Goal: Task Accomplishment & Management: Manage account settings

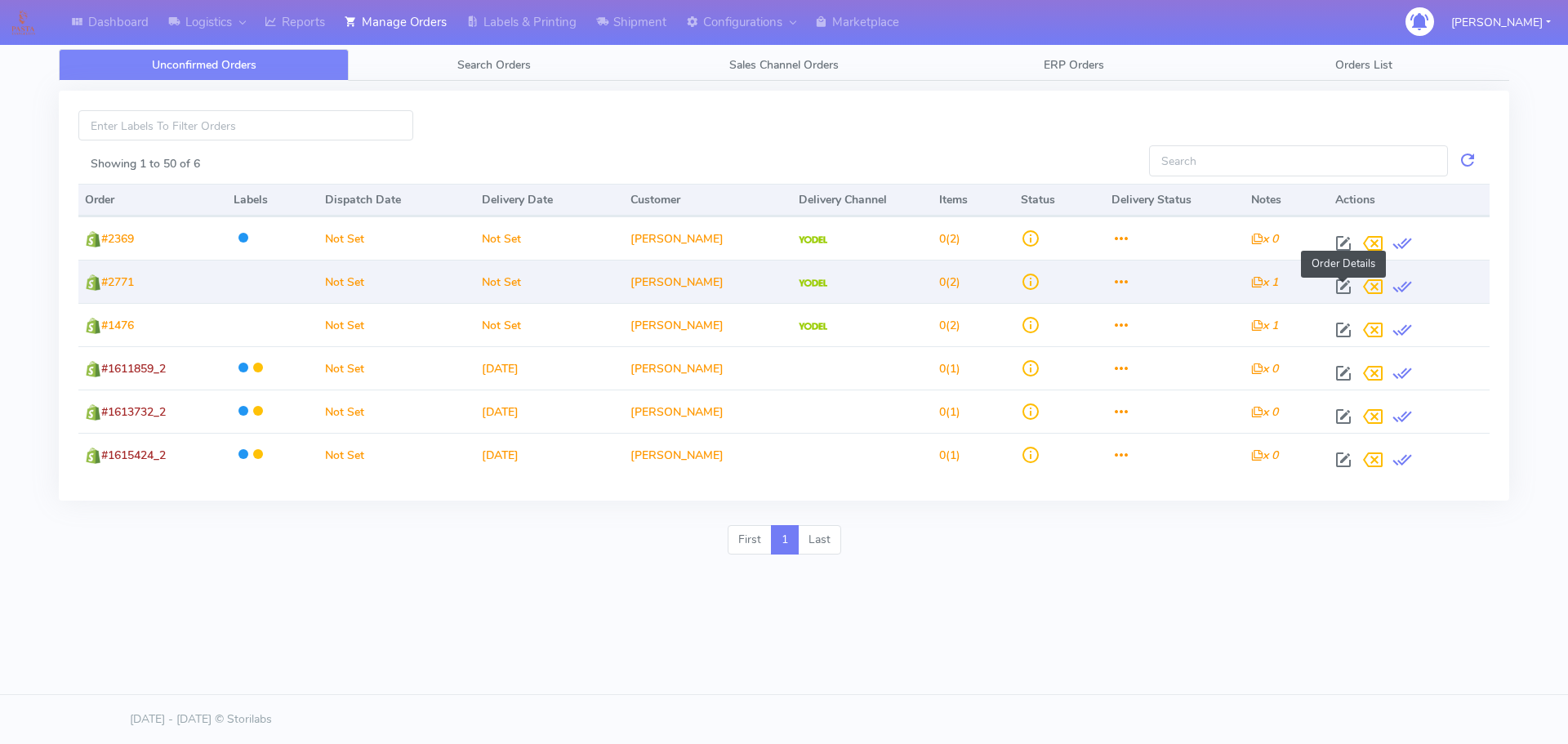
click at [1346, 289] on span at bounding box center [1342, 291] width 29 height 16
select select "5"
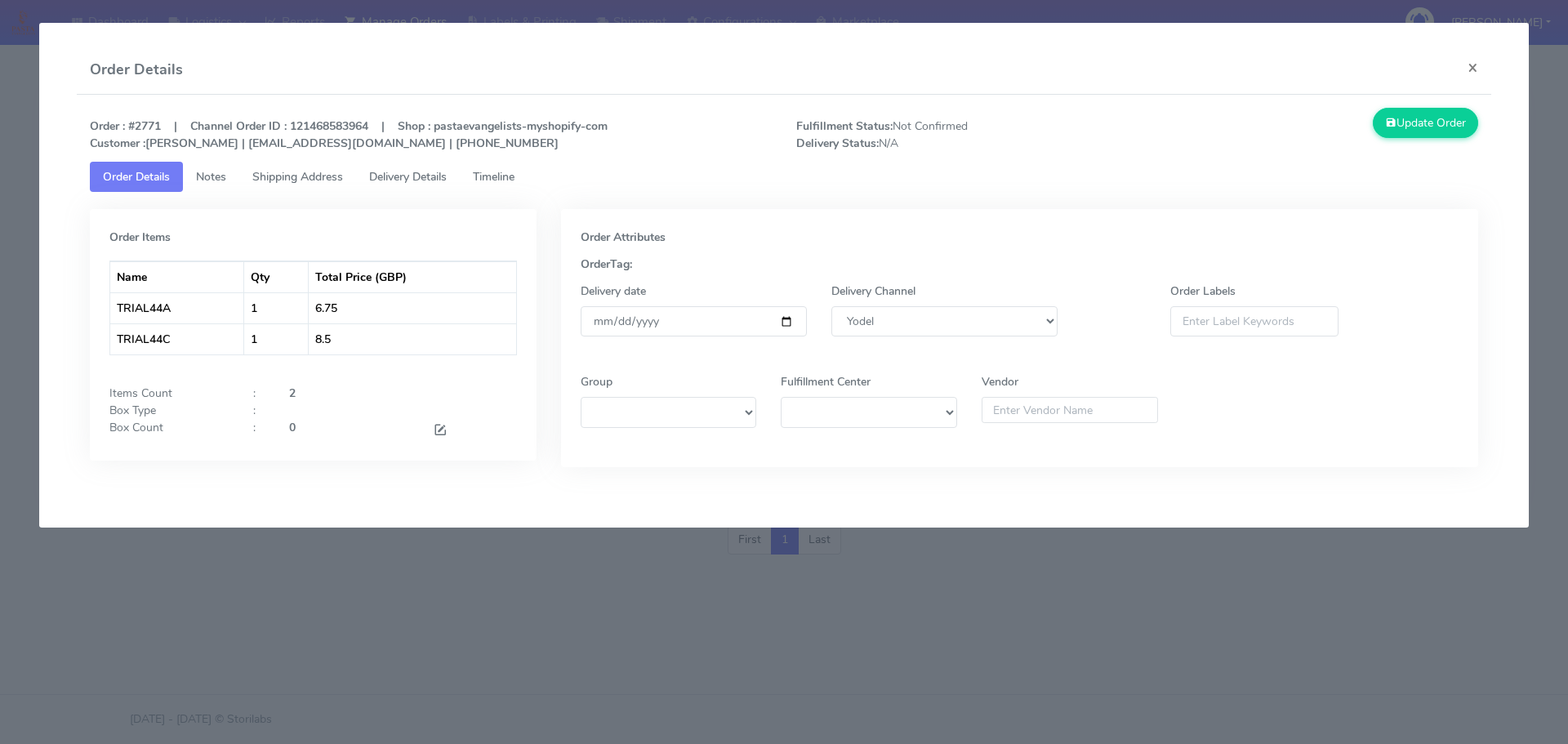
click at [996, 643] on modal-container "Order Details × Order : #2771 | Channel Order ID : 121468583964 | Shop : pastae…" at bounding box center [784, 372] width 1568 height 744
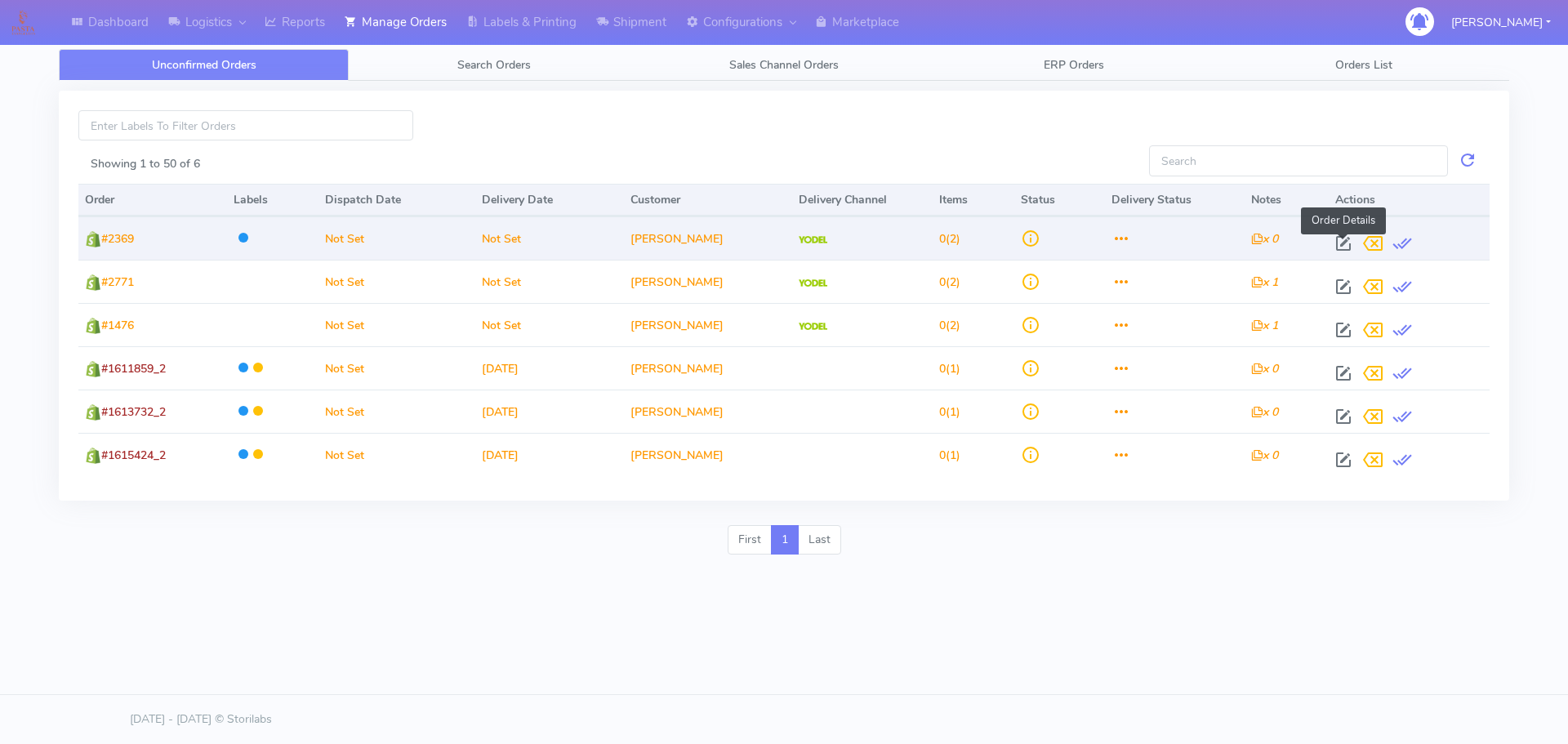
click at [1341, 240] on span at bounding box center [1342, 247] width 29 height 16
select select "5"
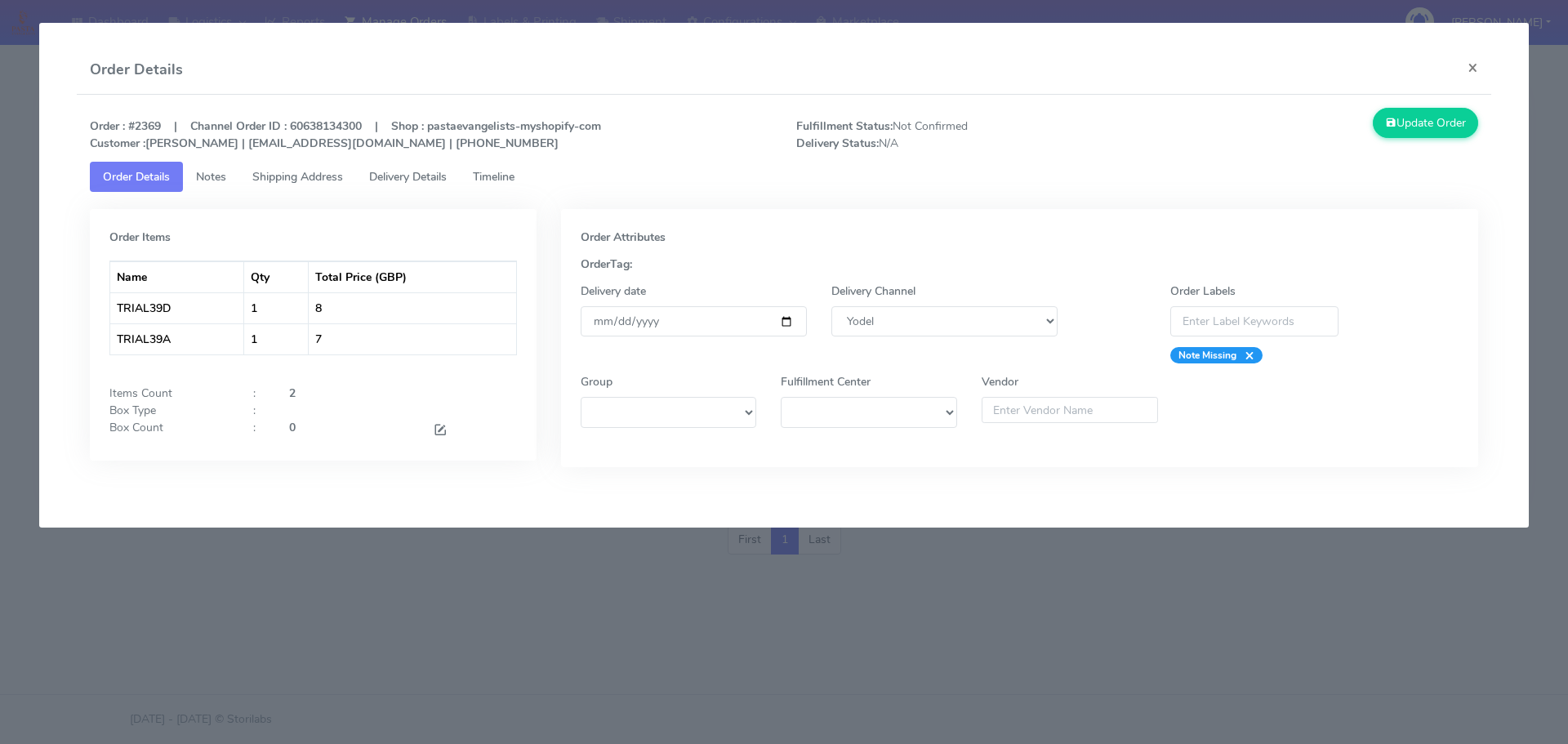
click at [1066, 576] on modal-container "Order Details × Order : #2369 | Channel Order ID : 60638134300 | Shop : pastaev…" at bounding box center [784, 372] width 1568 height 744
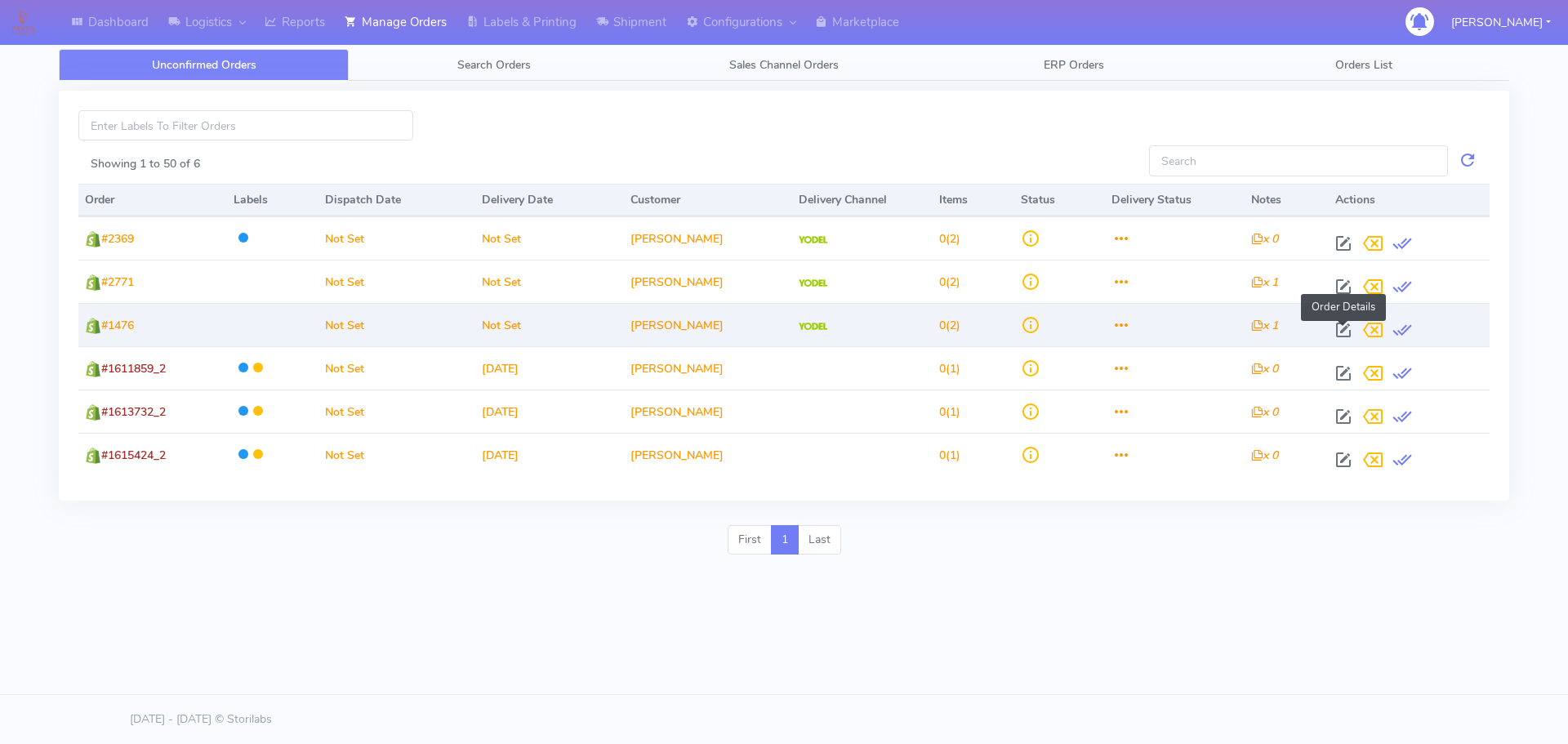
click at [1340, 326] on span at bounding box center [1342, 334] width 29 height 16
select select "5"
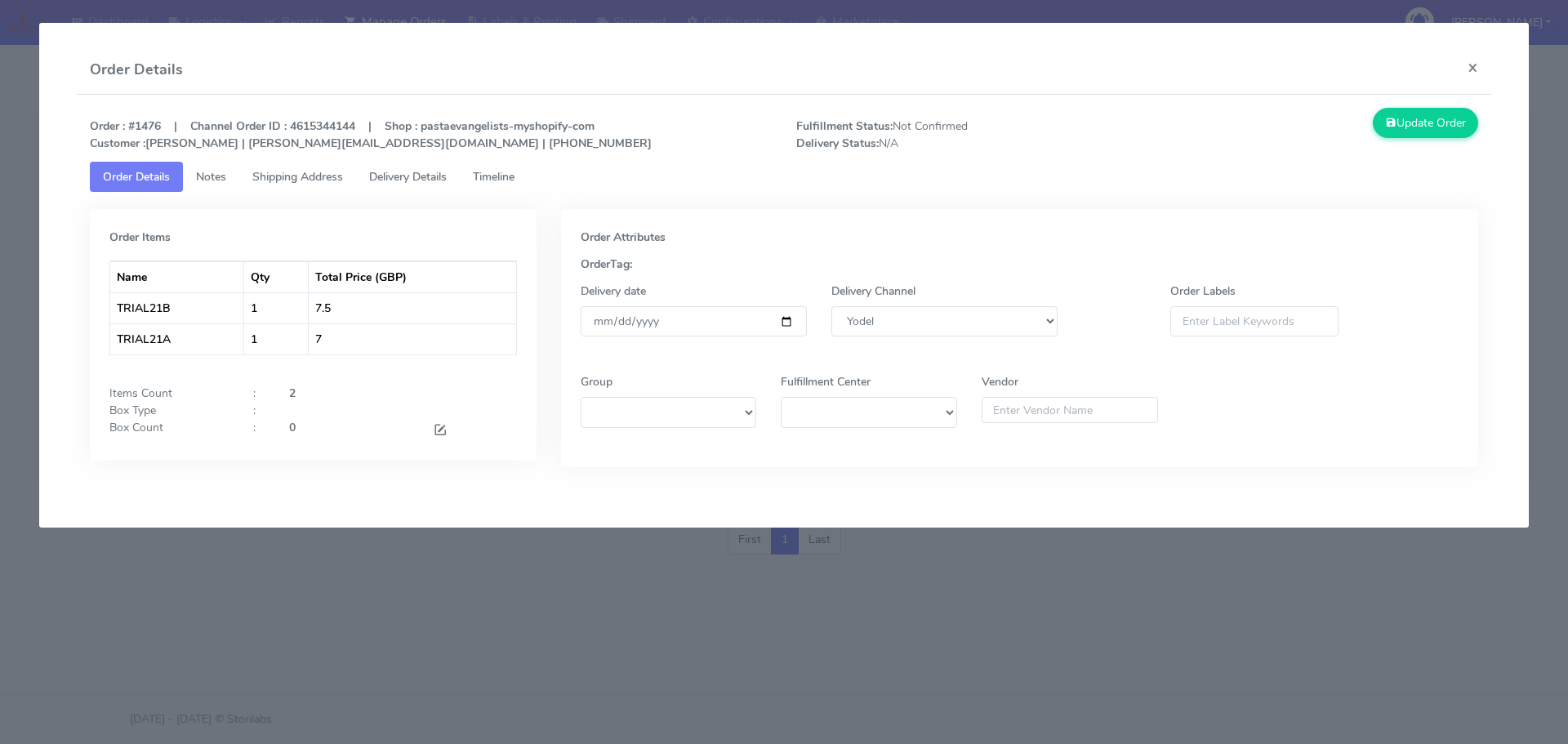
click at [1020, 607] on modal-container "Order Details × Order : #1476 | Channel Order ID : 4615344144 | Shop : pastaeva…" at bounding box center [784, 372] width 1568 height 744
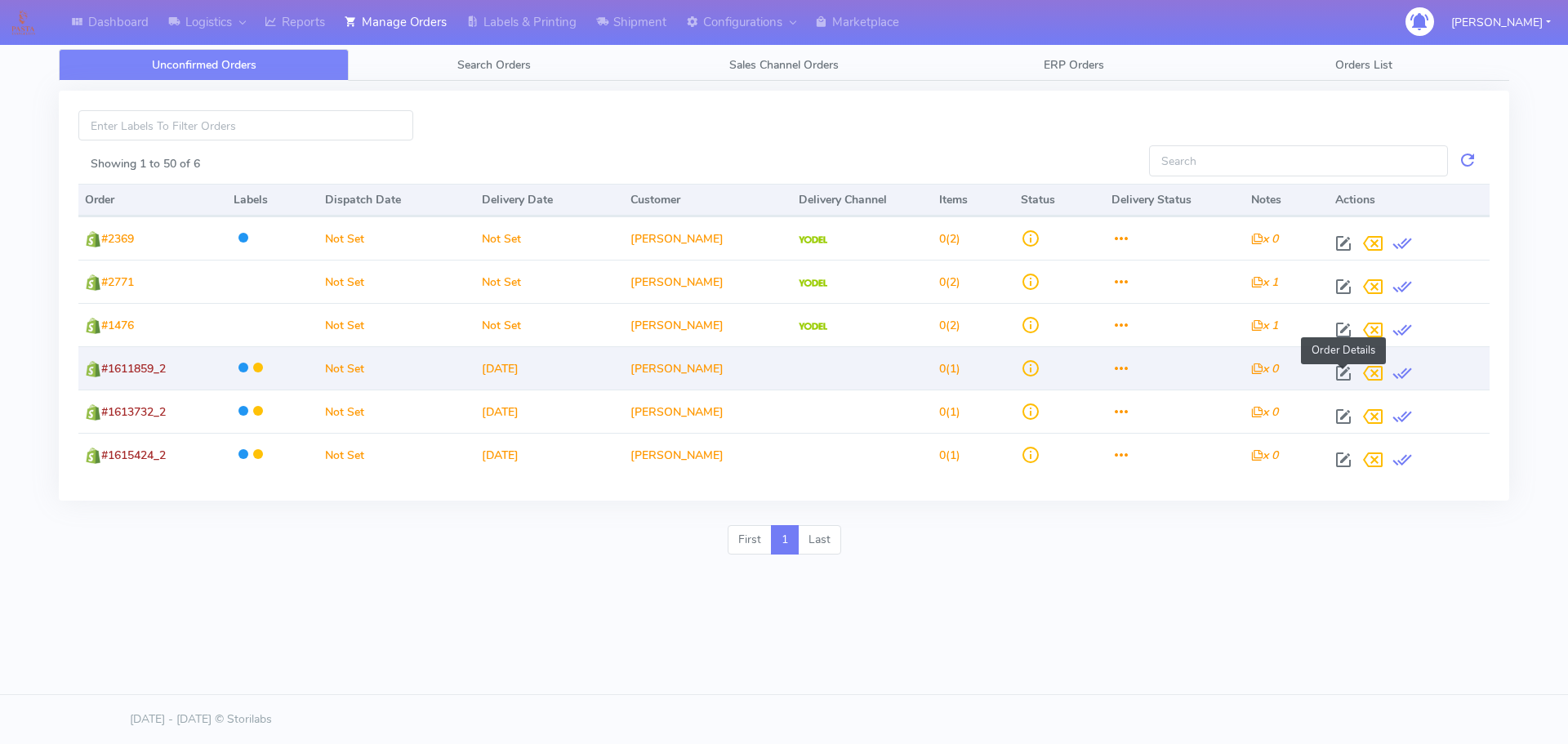
click at [1336, 374] on span at bounding box center [1342, 377] width 29 height 16
select select
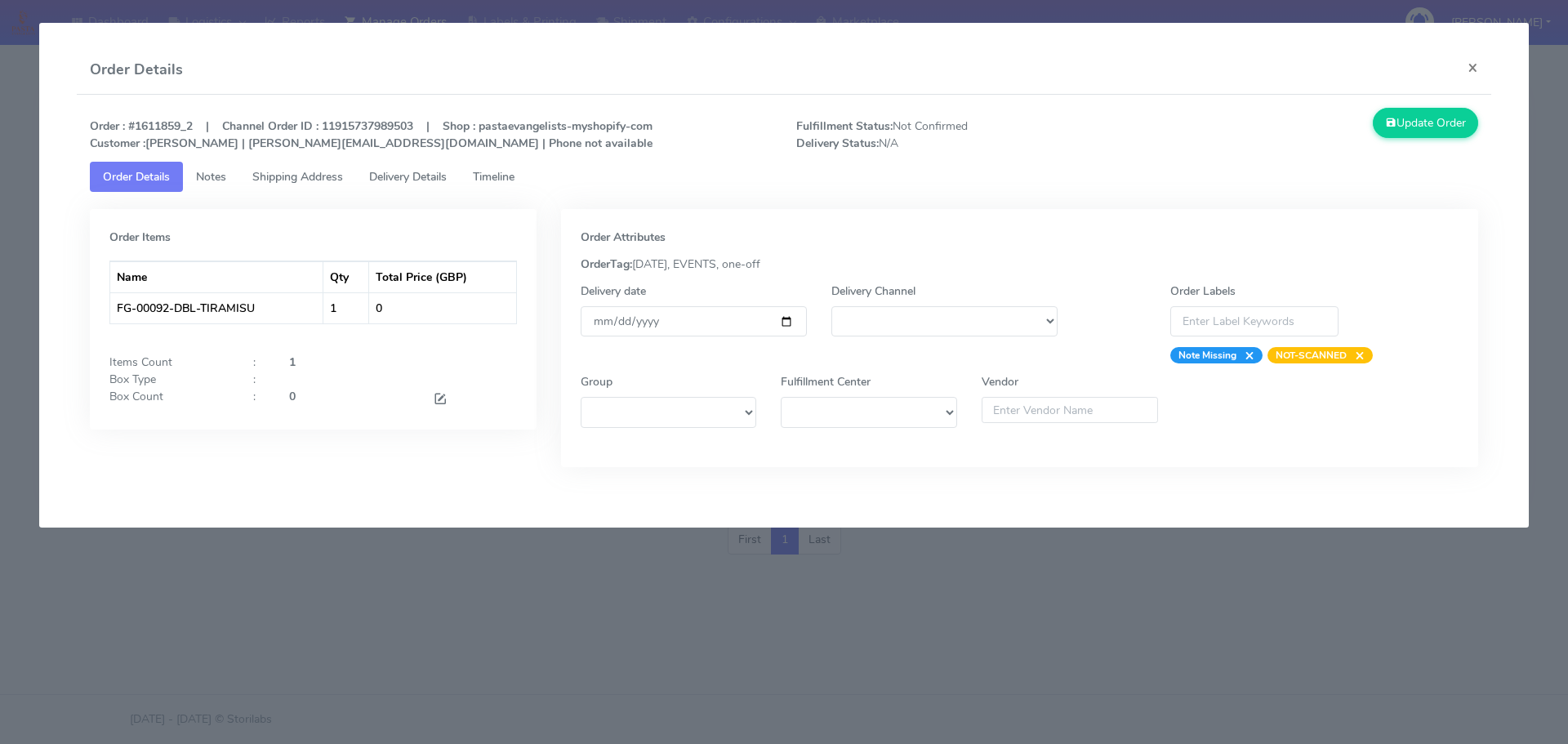
click at [886, 567] on modal-container "Order Details × Order : #1611859_2 | Channel Order ID : 11915737989503 | Shop :…" at bounding box center [784, 372] width 1568 height 744
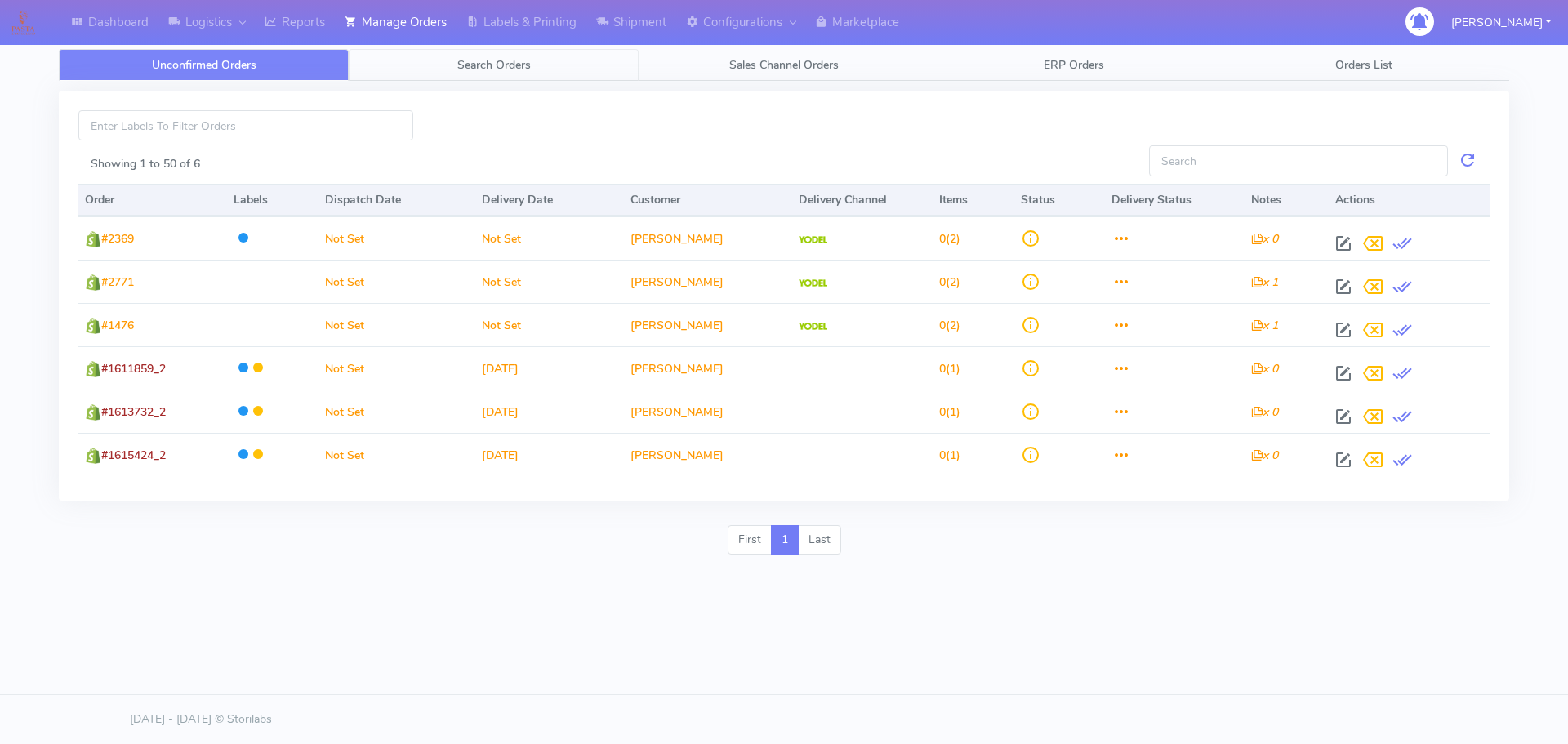
click at [477, 74] on link "Search Orders" at bounding box center [494, 65] width 290 height 32
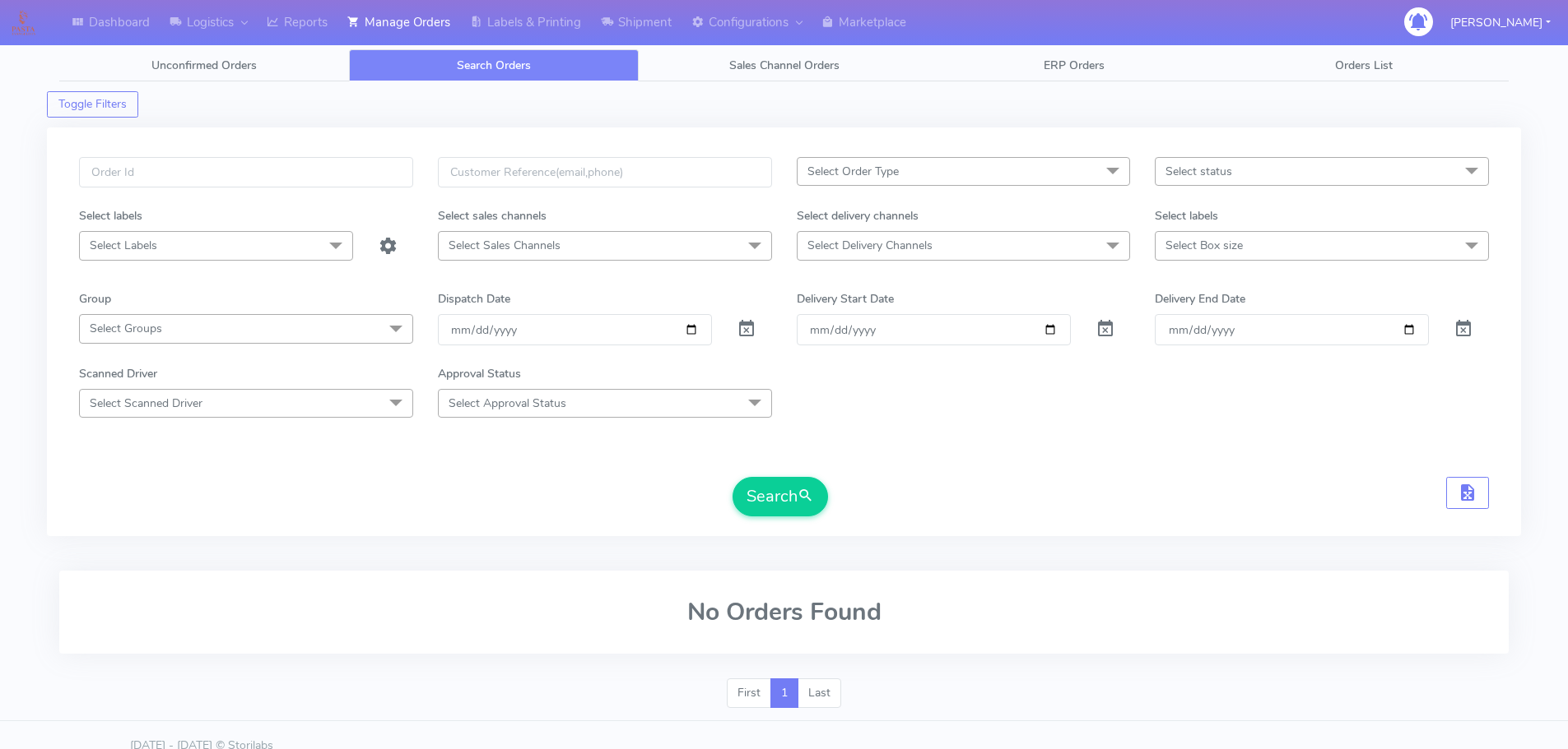
click at [756, 332] on div at bounding box center [753, 330] width 60 height 30
click at [755, 332] on div at bounding box center [753, 330] width 60 height 30
click at [753, 332] on span at bounding box center [746, 332] width 20 height 16
click at [336, 179] on input "text" at bounding box center [245, 172] width 334 height 30
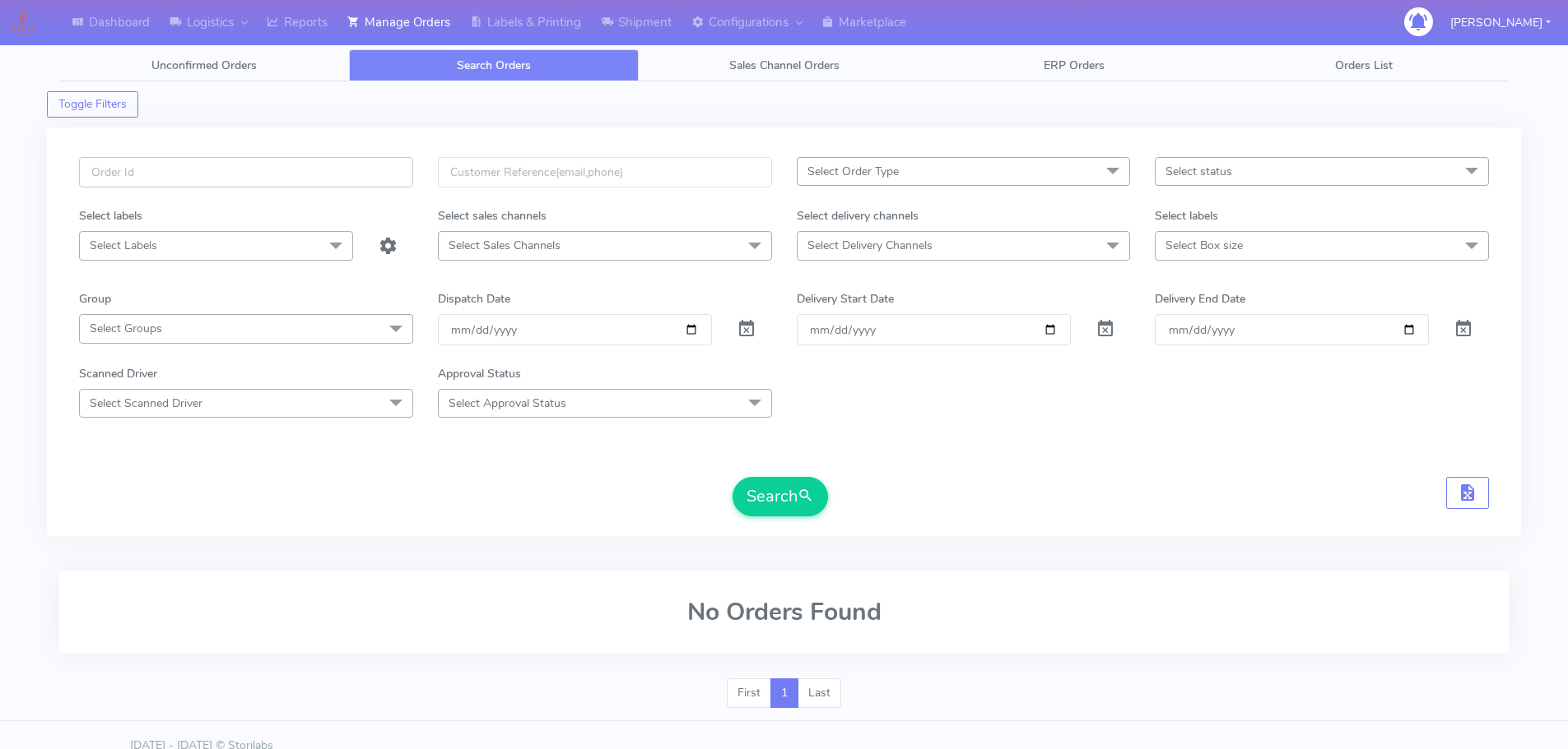
paste input "1617084"
type input "1617084"
click at [732, 477] on button "Search" at bounding box center [780, 497] width 96 height 40
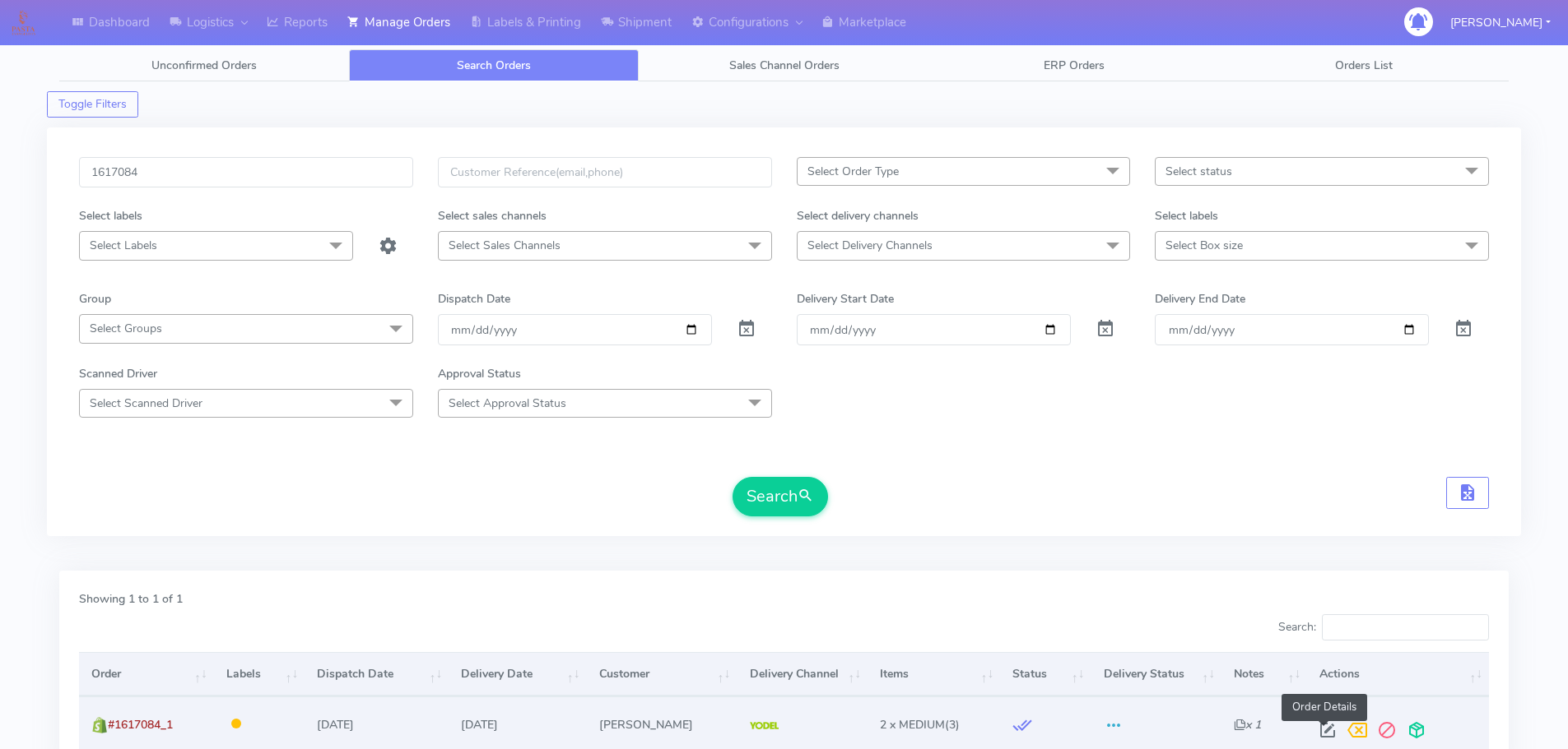
click at [1325, 728] on span at bounding box center [1326, 734] width 29 height 16
select select "5"
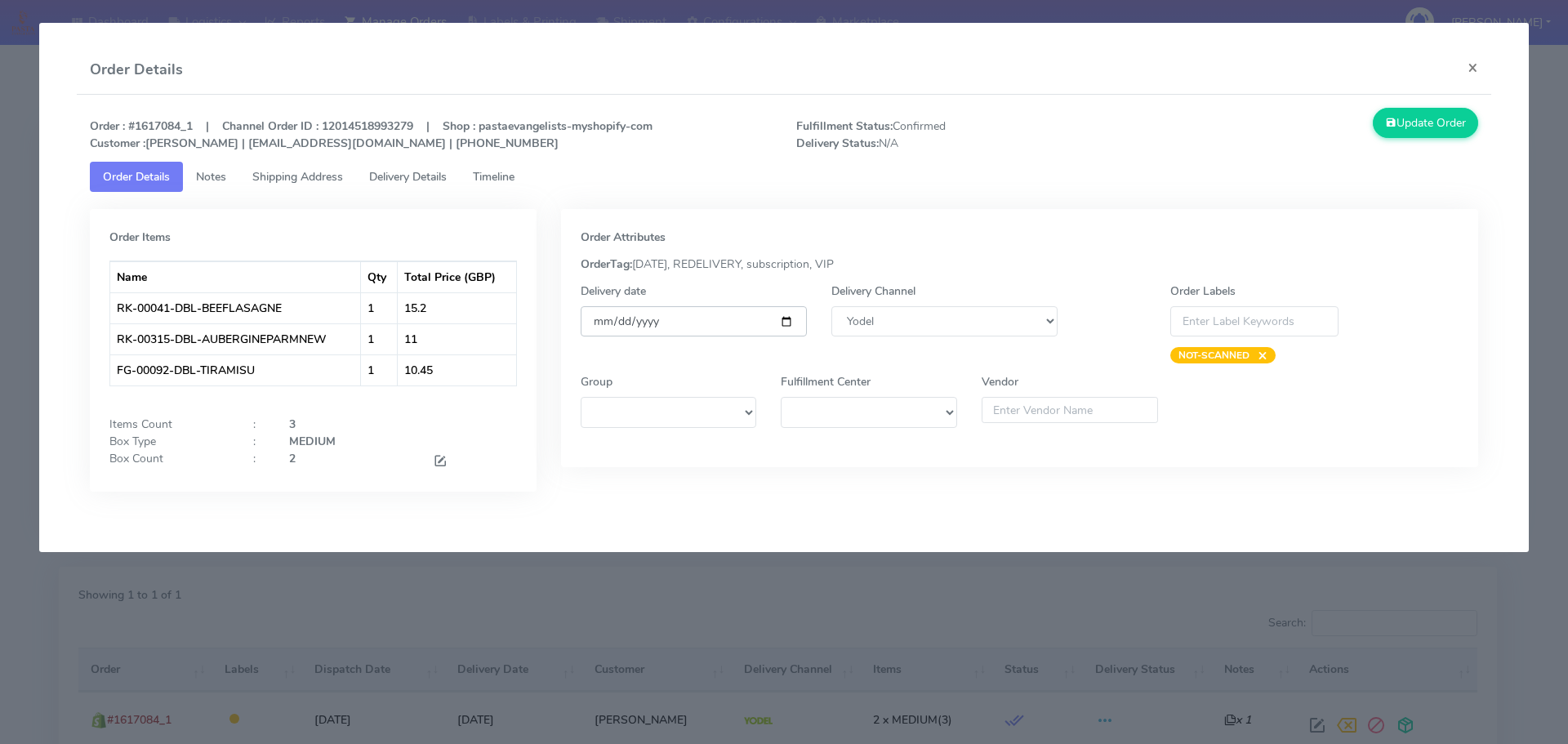
click at [787, 326] on input "[DATE]" at bounding box center [694, 322] width 227 height 30
type input "[DATE]"
click at [1404, 120] on button "Update Order" at bounding box center [1425, 123] width 106 height 30
